Goal: Transaction & Acquisition: Obtain resource

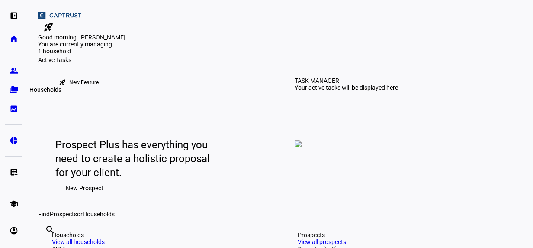
click at [13, 97] on link "folder_copy Households" at bounding box center [13, 89] width 17 height 17
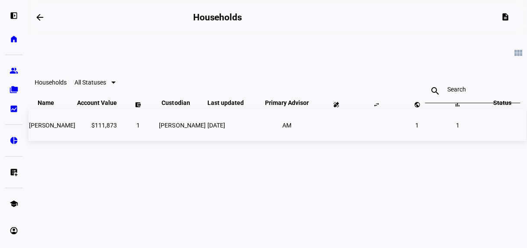
click at [108, 141] on td "$111,873" at bounding box center [97, 125] width 41 height 32
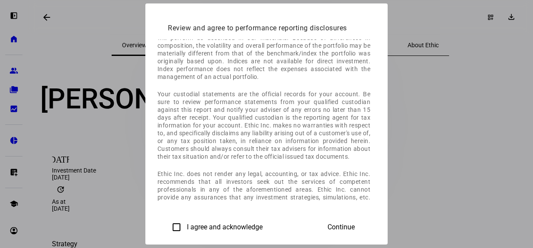
scroll to position [202, 0]
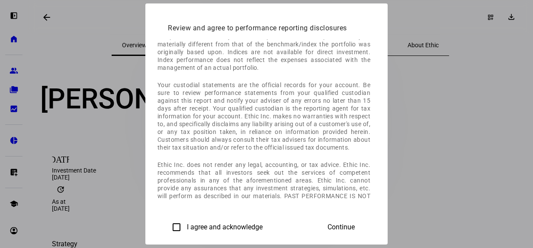
click at [168, 233] on input "I agree and acknowledge" at bounding box center [176, 226] width 17 height 17
checkbox input "true"
click at [355, 228] on span "Continue" at bounding box center [341, 227] width 27 height 8
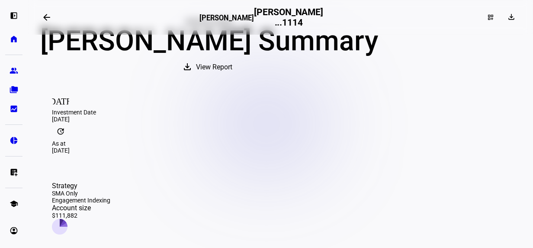
scroll to position [14, 0]
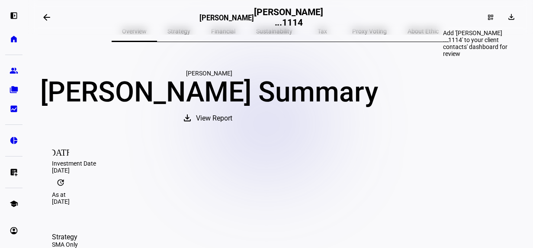
click at [481, 21] on div "dashboard_customize" at bounding box center [490, 17] width 19 height 14
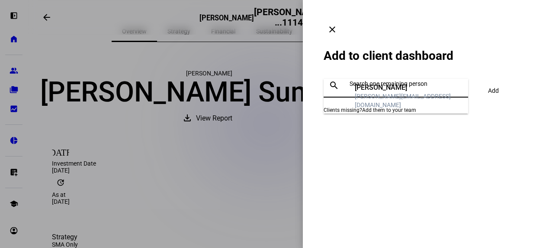
click at [401, 80] on input "text" at bounding box center [407, 83] width 115 height 7
click at [398, 92] on div "[PERSON_NAME]" at bounding box center [408, 87] width 106 height 9
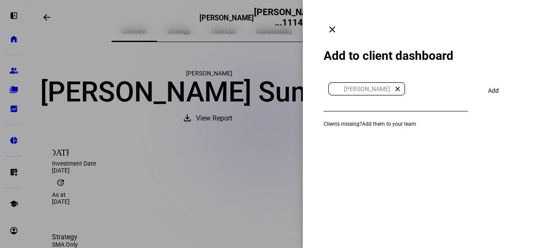
click at [492, 82] on span "Add" at bounding box center [493, 90] width 11 height 17
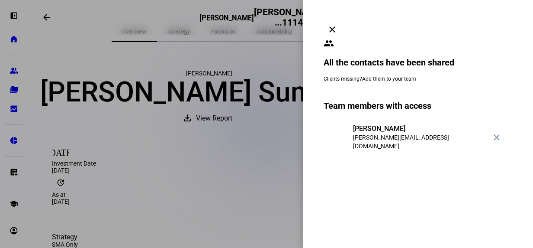
click at [343, 19] on span at bounding box center [332, 29] width 21 height 21
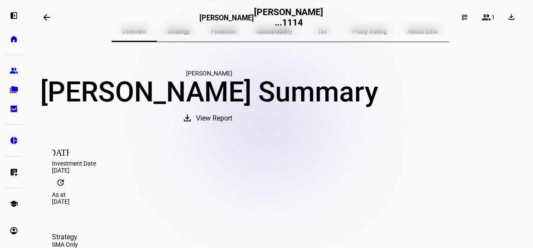
scroll to position [0, 0]
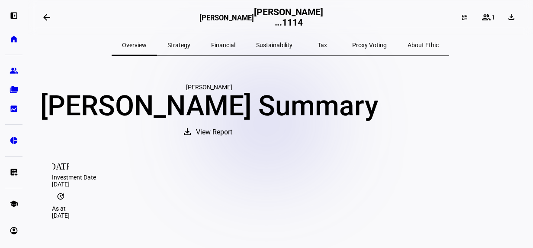
click at [235, 45] on span "Financial" at bounding box center [223, 45] width 24 height 6
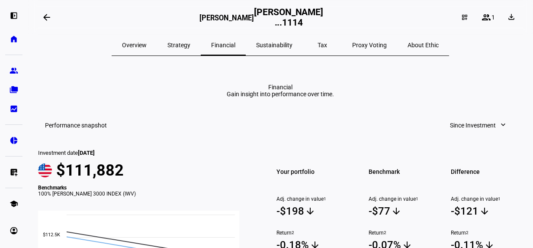
click at [318, 49] on span "Tax" at bounding box center [323, 45] width 10 height 21
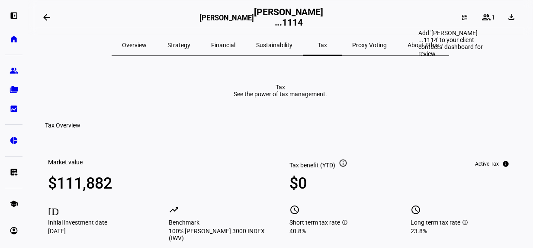
click at [461, 19] on mat-icon "dashboard_customize" at bounding box center [464, 17] width 7 height 7
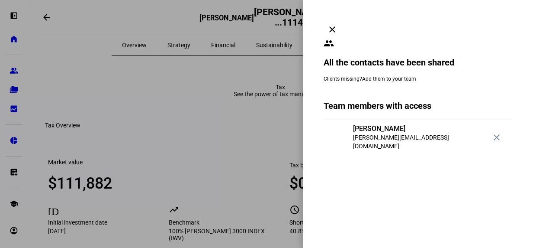
click at [338, 24] on mat-icon "clear" at bounding box center [332, 29] width 10 height 10
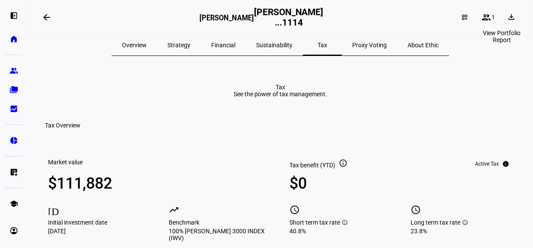
click at [507, 19] on mat-icon "download" at bounding box center [511, 17] width 9 height 9
click at [384, 66] on div at bounding box center [266, 124] width 533 height 248
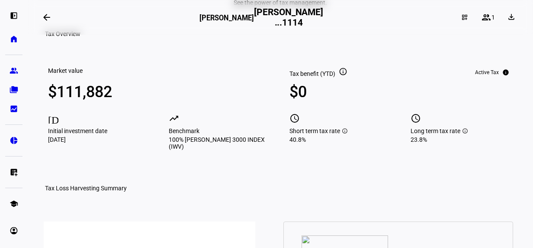
scroll to position [101, 0]
